Goal: Task Accomplishment & Management: Use online tool/utility

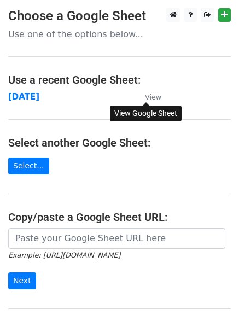
click at [150, 92] on link "View" at bounding box center [147, 97] width 27 height 10
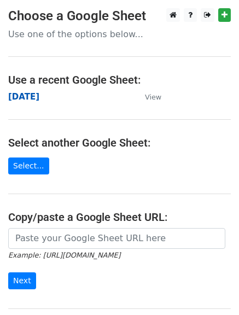
click at [25, 101] on strong "[DATE]" at bounding box center [23, 97] width 31 height 10
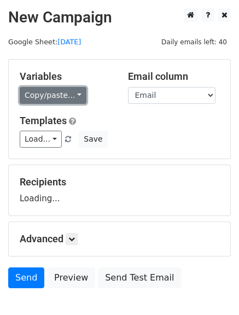
click at [74, 96] on link "Copy/paste..." at bounding box center [53, 95] width 67 height 17
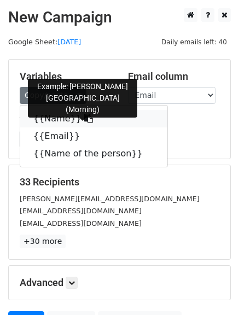
click at [84, 119] on icon at bounding box center [88, 118] width 9 height 9
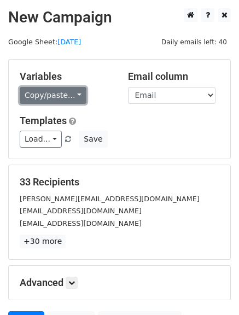
click at [77, 90] on link "Copy/paste..." at bounding box center [53, 95] width 67 height 17
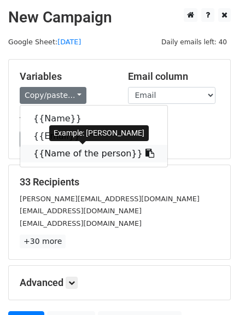
click at [145, 151] on icon at bounding box center [149, 153] width 9 height 9
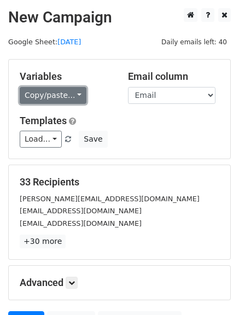
click at [74, 91] on link "Copy/paste..." at bounding box center [53, 95] width 67 height 17
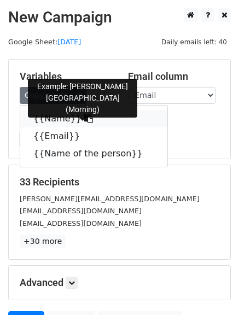
click at [84, 115] on icon at bounding box center [88, 118] width 9 height 9
